Goal: Information Seeking & Learning: Learn about a topic

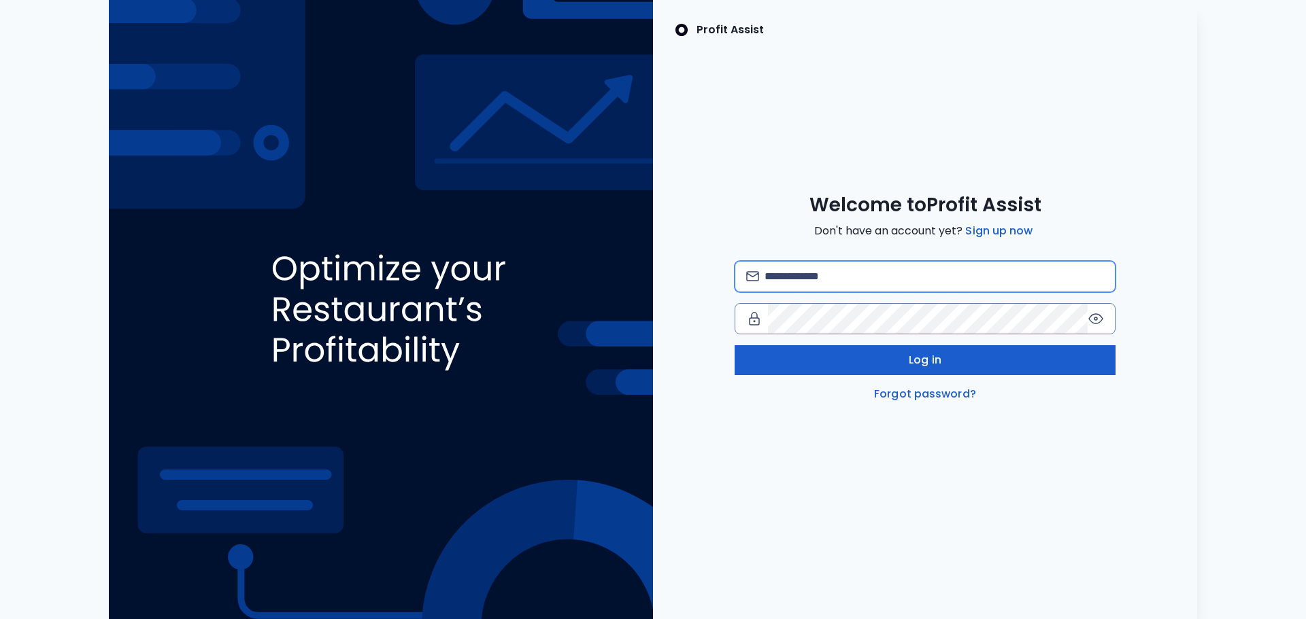
type input "**********"
click at [887, 368] on button "Log in" at bounding box center [924, 360] width 381 height 30
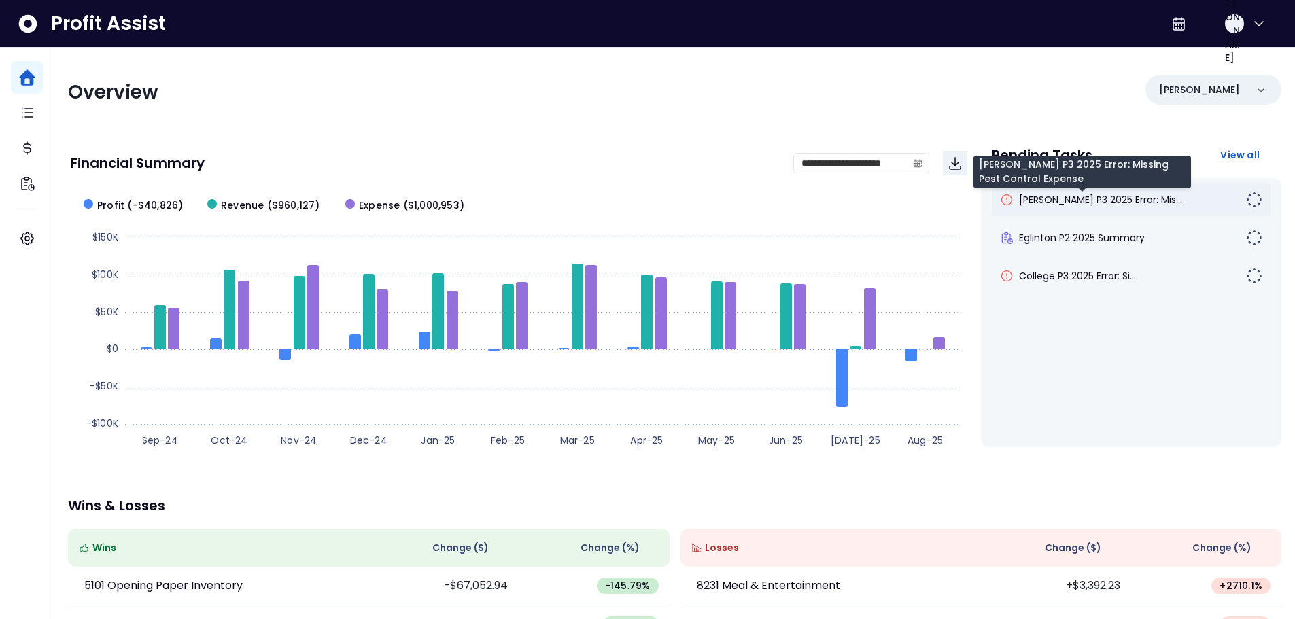
click at [1079, 205] on span "[PERSON_NAME] P3 2025 Error: Mis..." at bounding box center [1100, 200] width 163 height 14
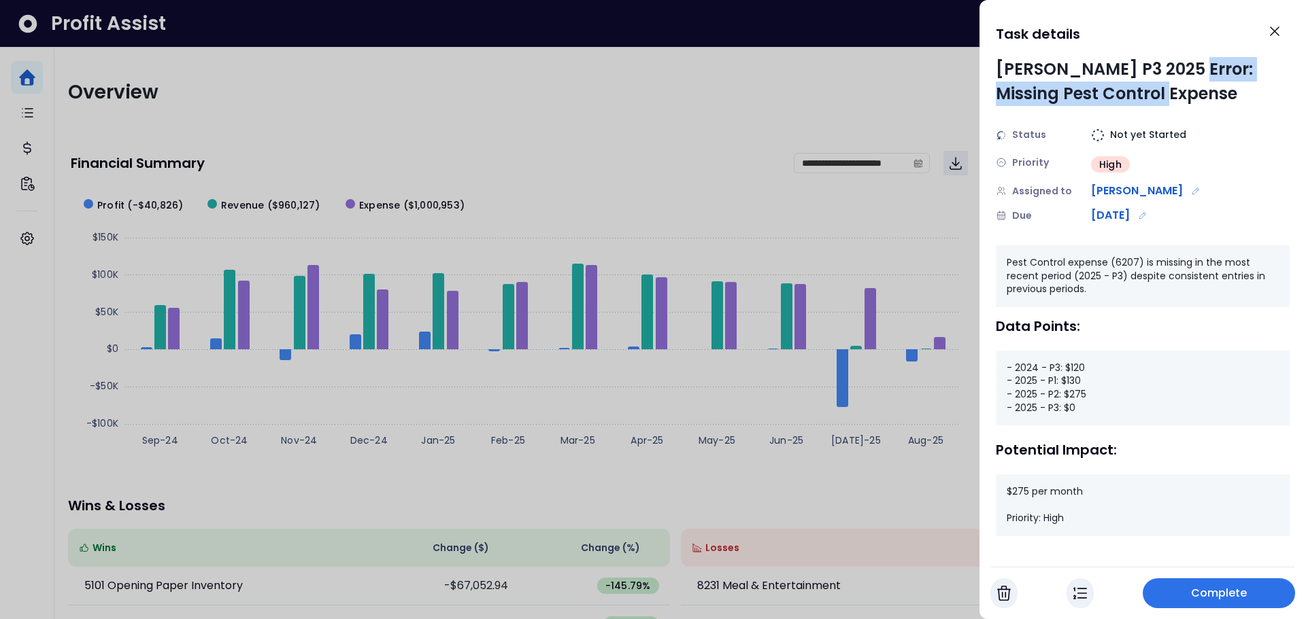
drag, startPoint x: 1179, startPoint y: 73, endPoint x: 1181, endPoint y: 90, distance: 17.1
click at [1181, 90] on div "[PERSON_NAME] P3 2025 Error: Missing Pest Control Expense" at bounding box center [1142, 81] width 294 height 49
click at [1273, 38] on icon "Close" at bounding box center [1274, 31] width 16 height 16
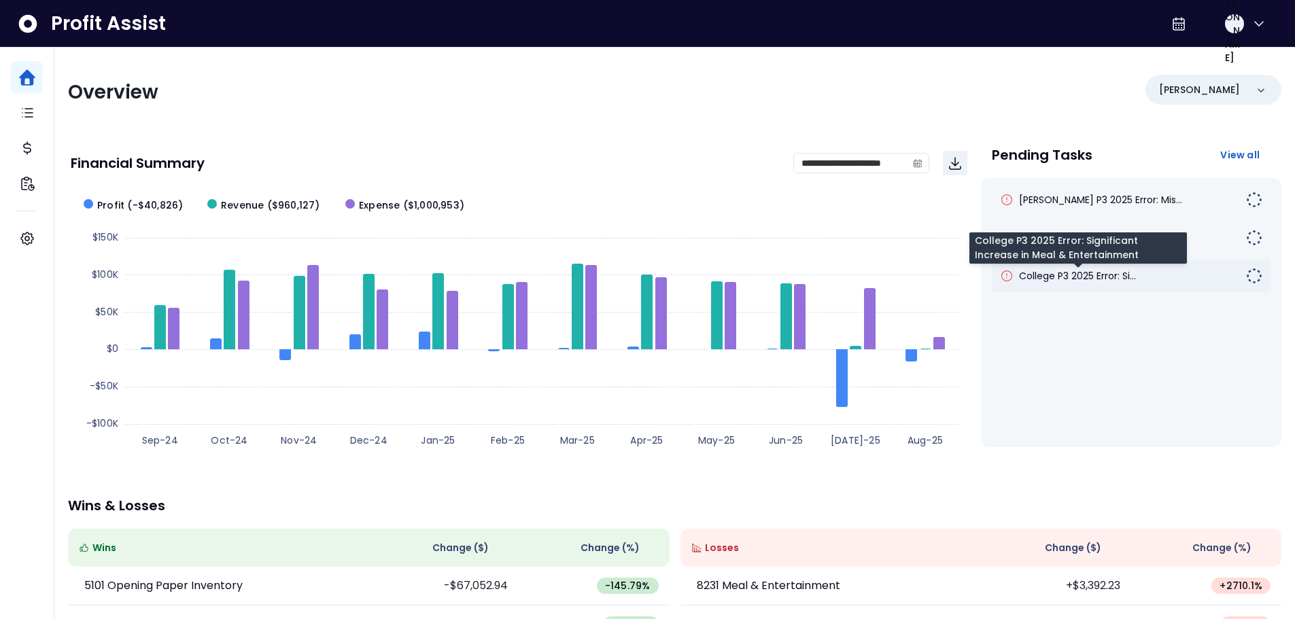
click at [1090, 281] on span "College P3 2025 Error: Si..." at bounding box center [1077, 276] width 117 height 14
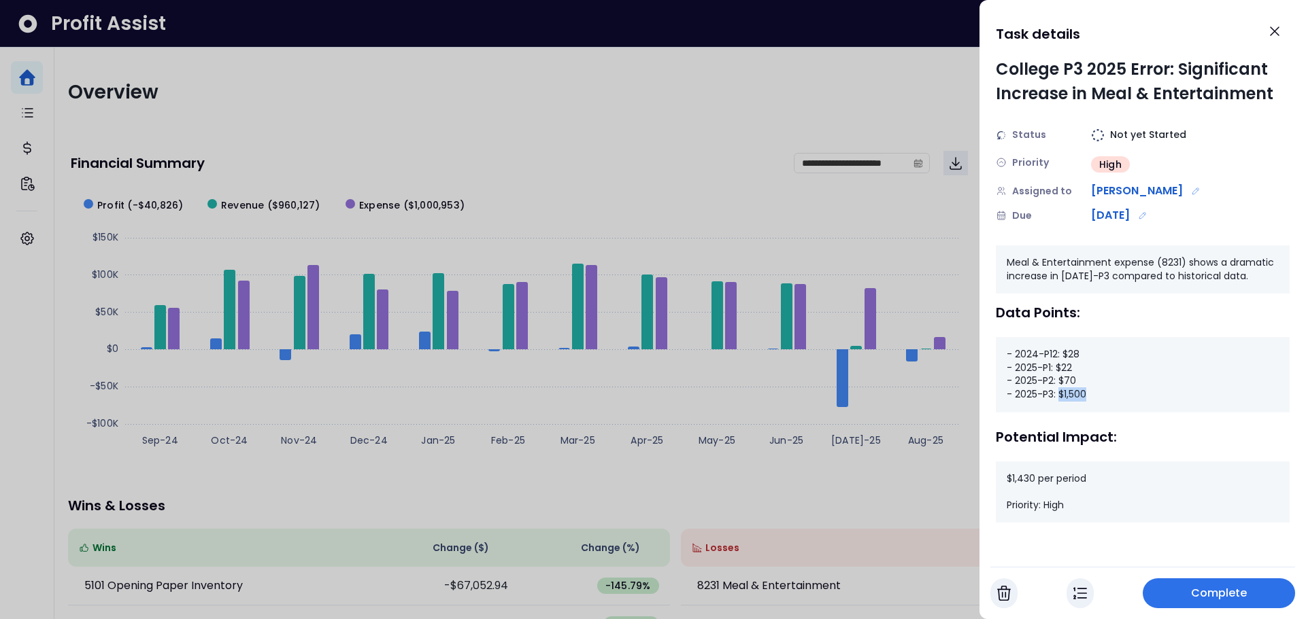
drag, startPoint x: 1087, startPoint y: 396, endPoint x: 1059, endPoint y: 400, distance: 28.1
click at [1059, 400] on div "- 2024-P12: $28 - 2025-P1: $22 - 2025-P2: $70 - 2025-P3: $1,500" at bounding box center [1142, 374] width 294 height 75
drag, startPoint x: 1078, startPoint y: 383, endPoint x: 1061, endPoint y: 382, distance: 17.7
click at [1061, 382] on div "- 2024-P12: $28 - 2025-P1: $22 - 2025-P2: $70 - 2025-P3: $1,500" at bounding box center [1142, 374] width 294 height 75
click at [1284, 31] on button "Close" at bounding box center [1274, 31] width 30 height 30
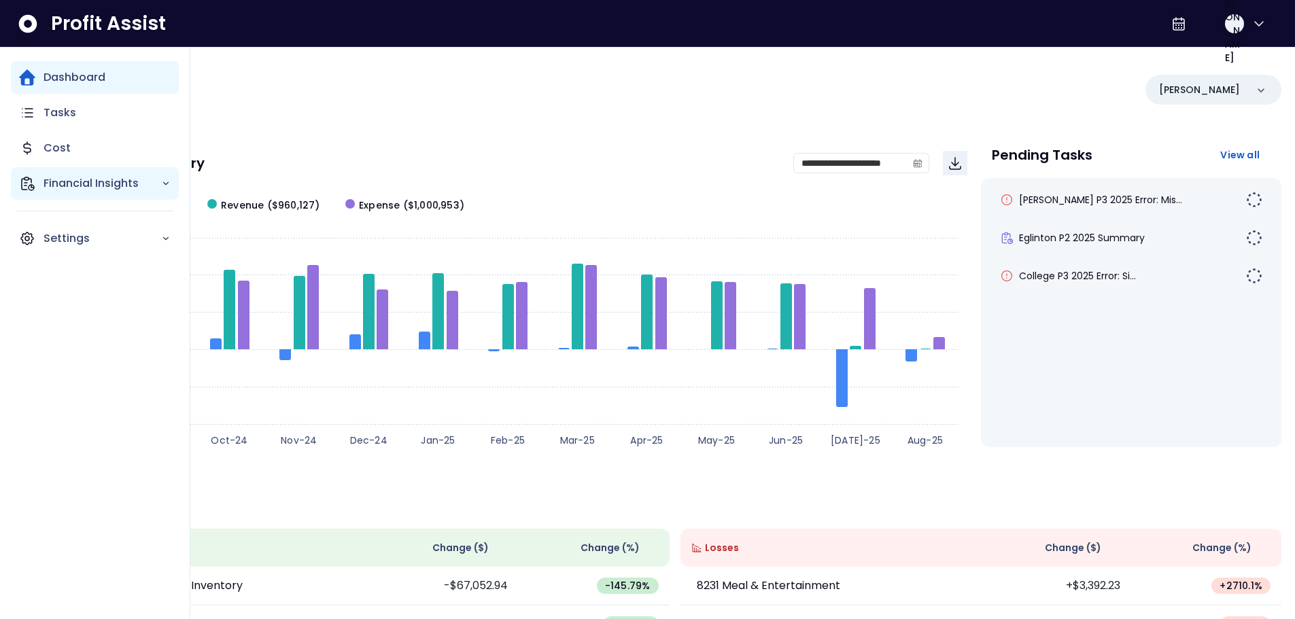
click at [163, 180] on icon "Main navigation" at bounding box center [166, 184] width 10 height 10
click at [104, 228] on p "Location Analysis" at bounding box center [100, 222] width 97 height 16
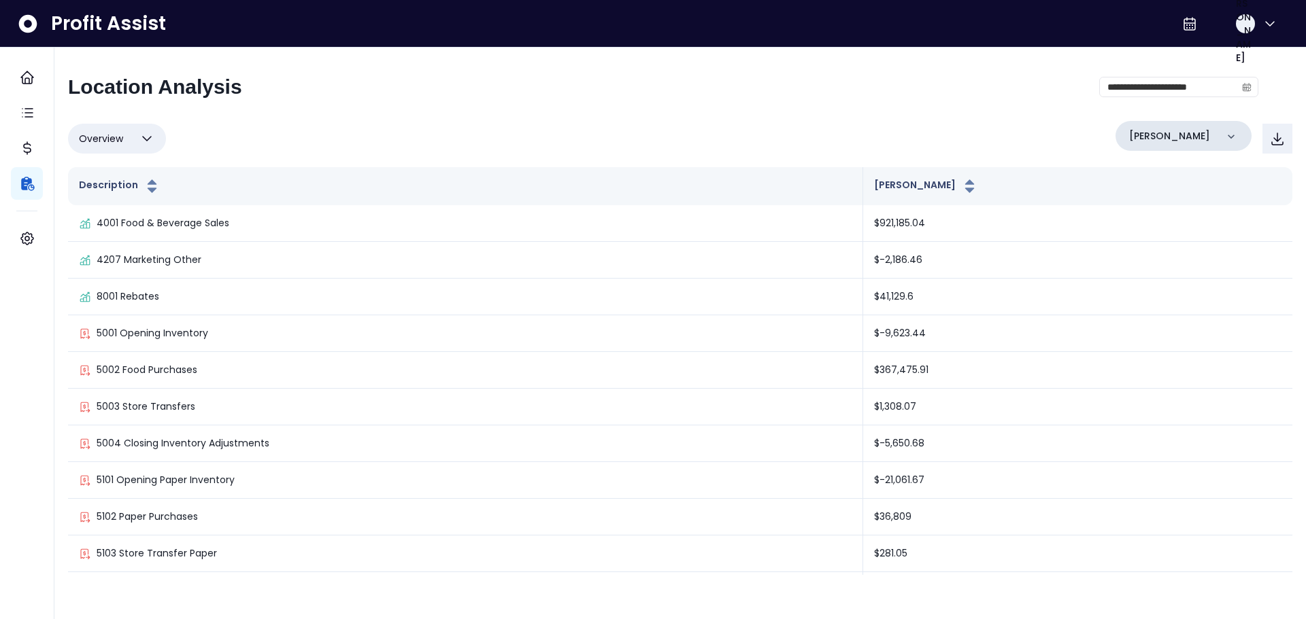
click at [1187, 143] on div "[PERSON_NAME]" at bounding box center [1183, 136] width 136 height 30
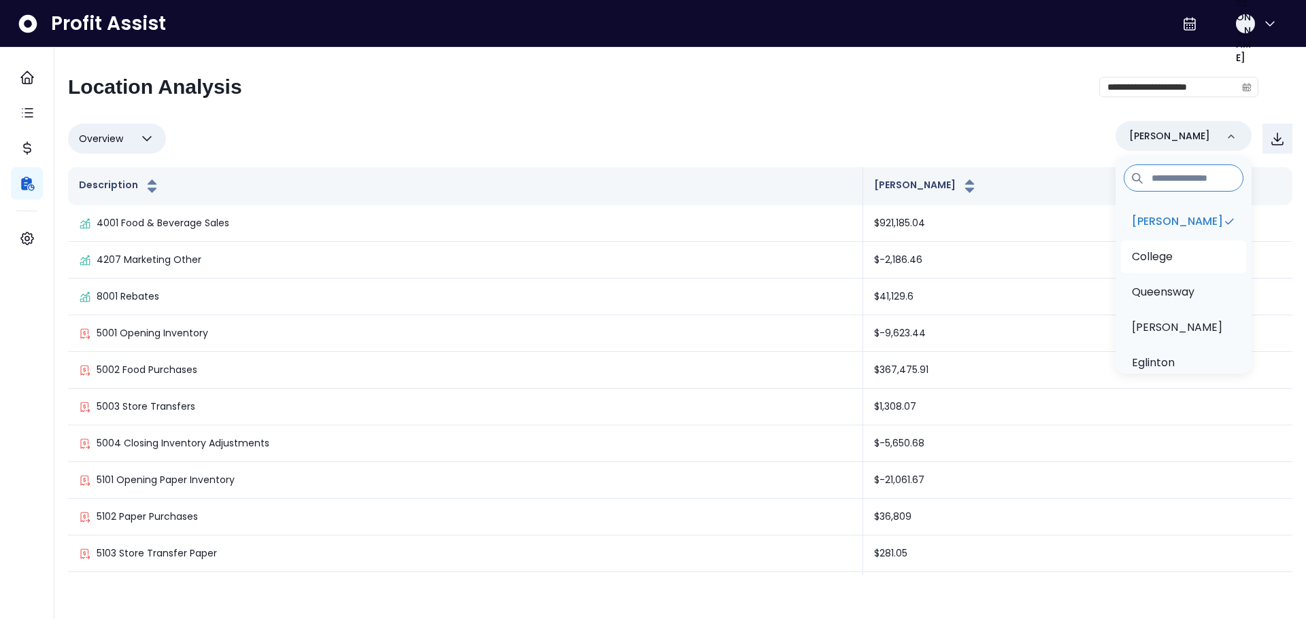
click at [1197, 252] on li "College" at bounding box center [1183, 257] width 125 height 33
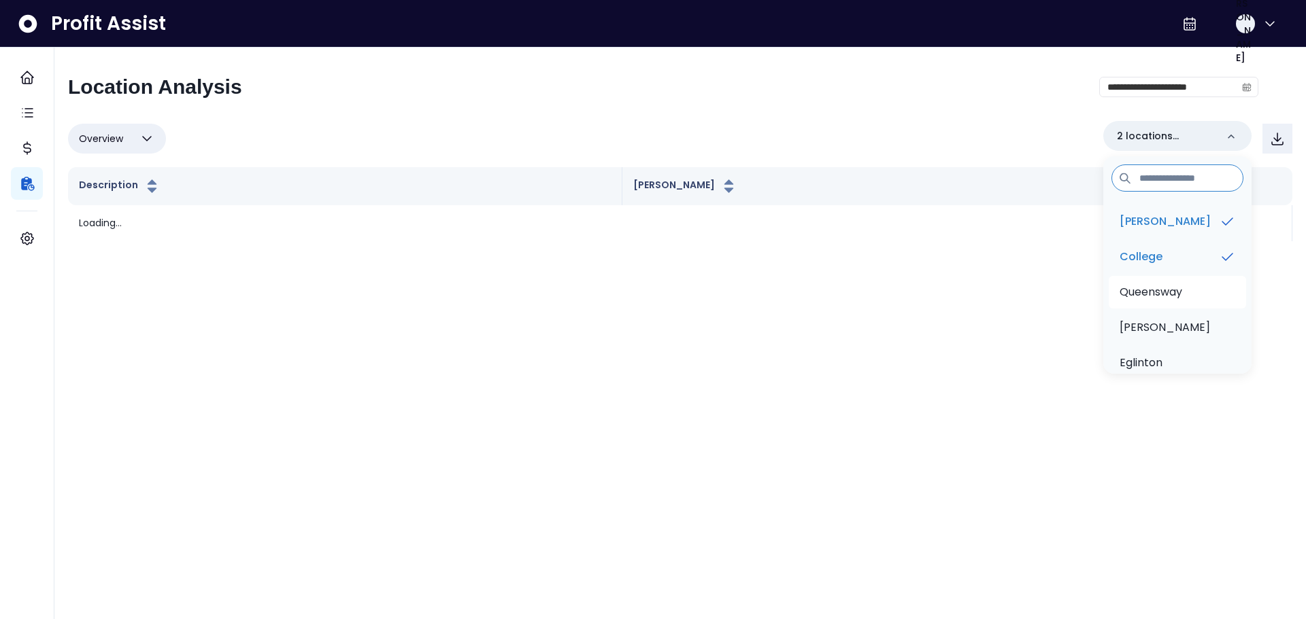
click at [1182, 287] on p "Queensway" at bounding box center [1150, 292] width 63 height 16
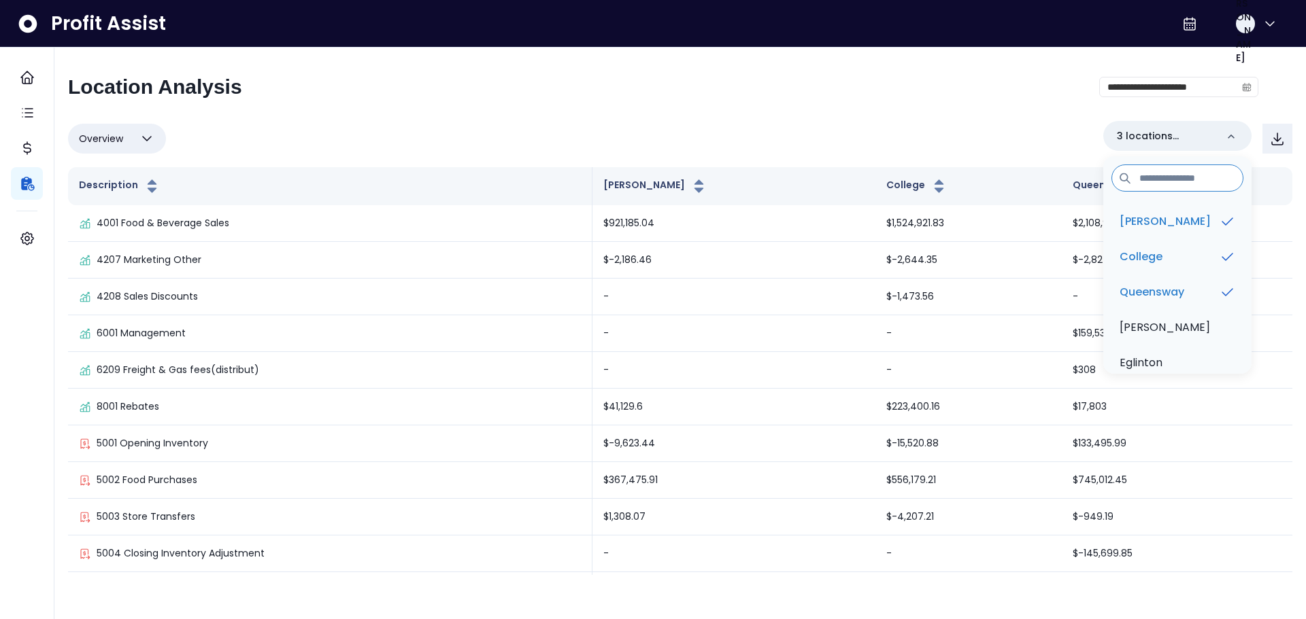
click at [794, 75] on div "**********" at bounding box center [663, 92] width 1190 height 35
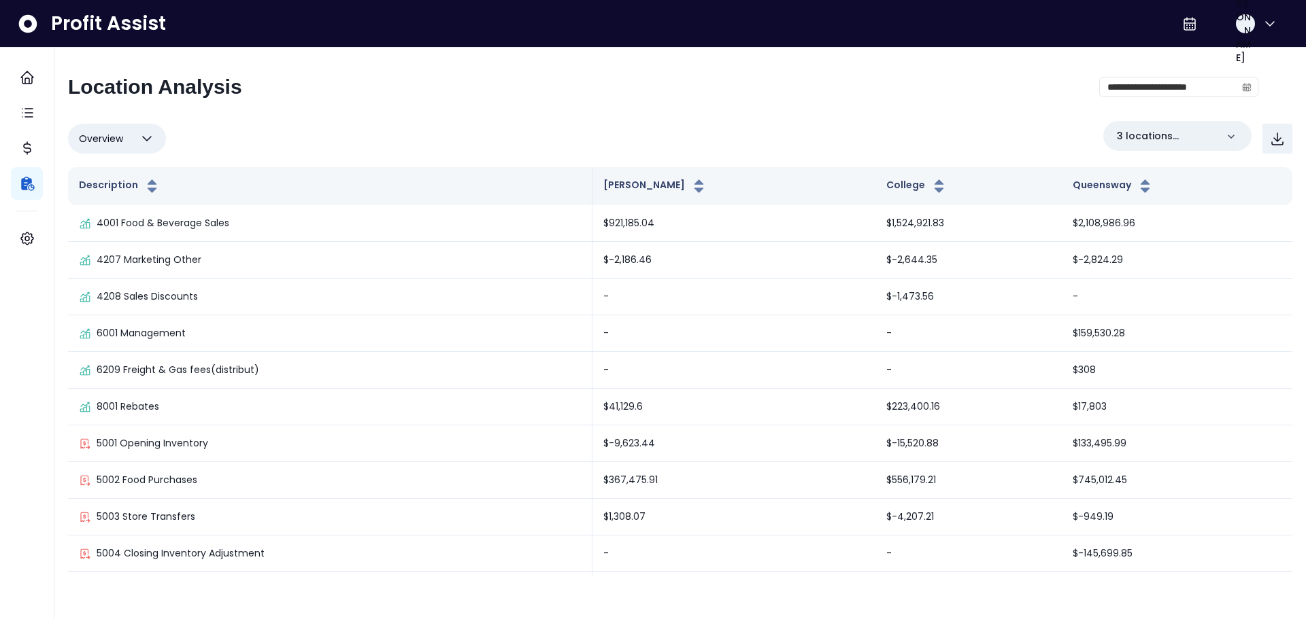
click at [144, 142] on icon "button" at bounding box center [147, 139] width 16 height 16
click at [116, 214] on li "% of cost" at bounding box center [117, 204] width 98 height 32
type input "********"
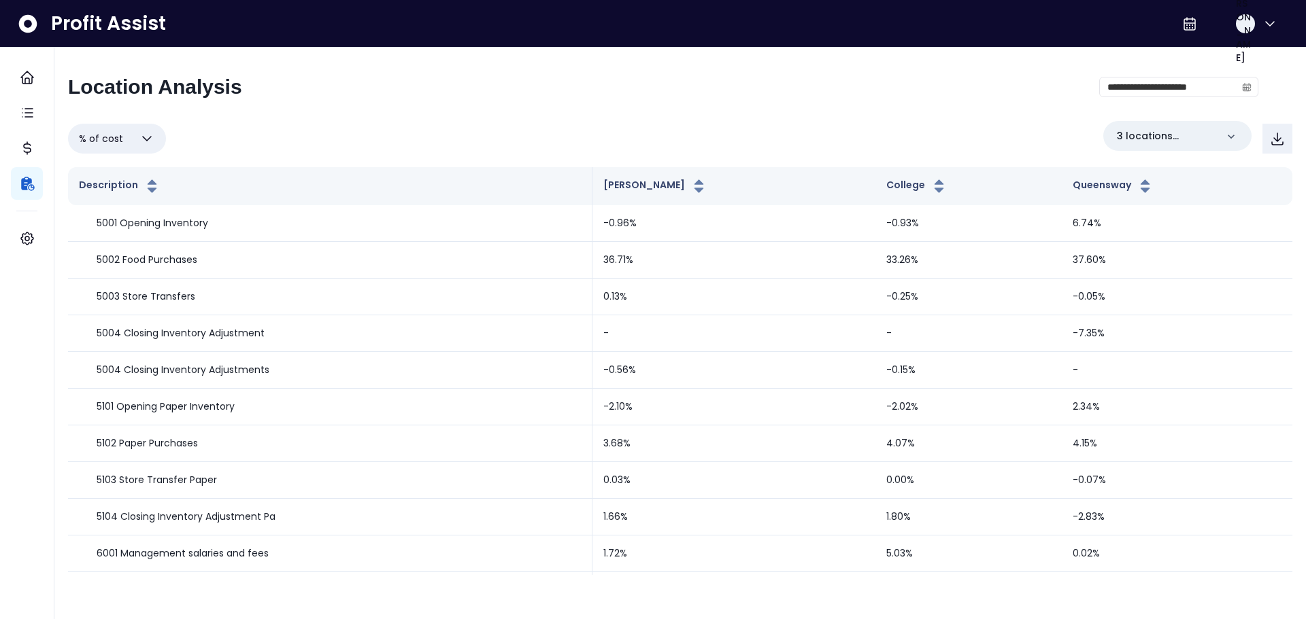
click at [483, 113] on div "**********" at bounding box center [680, 325] width 1224 height 500
